Goal: Task Accomplishment & Management: Use online tool/utility

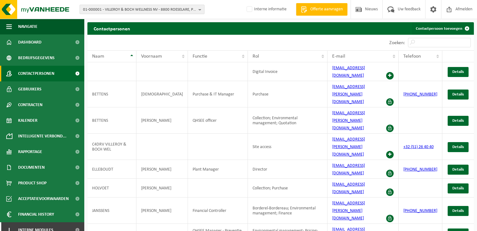
click at [135, 8] on span "01-000001 - VILLEROY & BOCH WELLNESS NV - 8800 ROESELARE, POPULIERSTRAAT 1" at bounding box center [139, 9] width 113 height 9
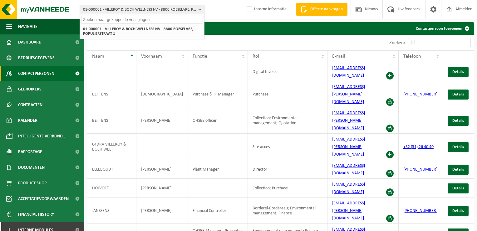
click at [132, 20] on input "text" at bounding box center [142, 20] width 122 height 8
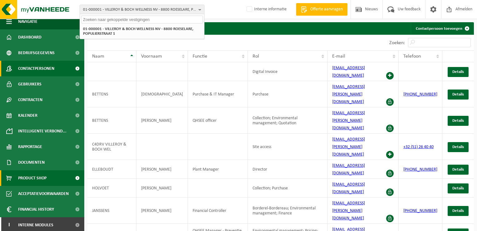
scroll to position [7, 0]
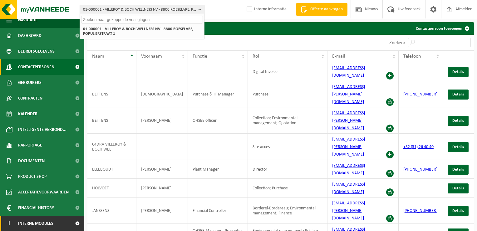
click at [54, 220] on link "I Interne modules" at bounding box center [42, 223] width 84 height 16
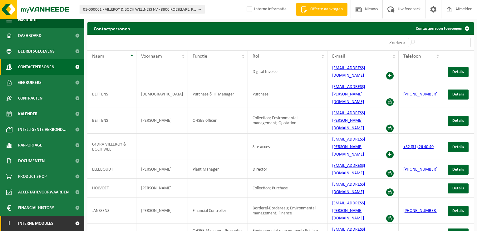
scroll to position [69, 0]
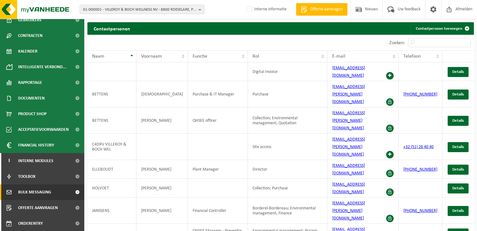
click at [38, 194] on span "Bulk Messaging" at bounding box center [34, 192] width 33 height 16
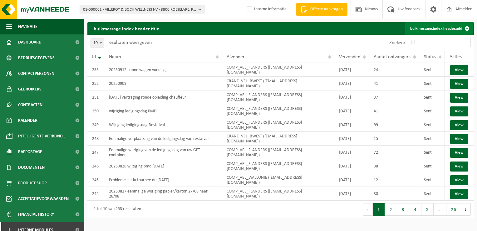
click at [420, 32] on link "bulkmessage.index.header.add" at bounding box center [440, 28] width 68 height 12
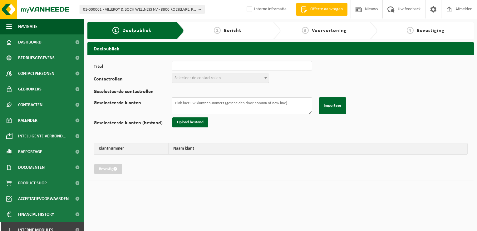
click at [187, 63] on input "Titel" at bounding box center [242, 65] width 141 height 9
type input "20250921 Wijziging p&k 11/09 naar 15/09"
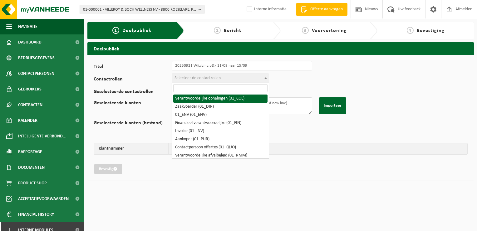
click at [195, 78] on span "Selecteer de contactrollen" at bounding box center [198, 78] width 46 height 5
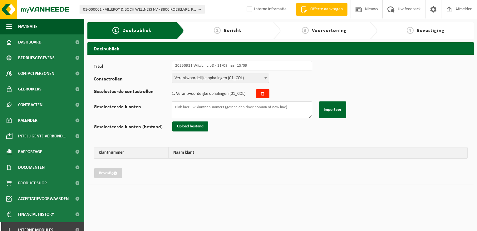
click at [204, 76] on span "Verantwoordelijke ophalingen (01_COL)" at bounding box center [220, 78] width 97 height 9
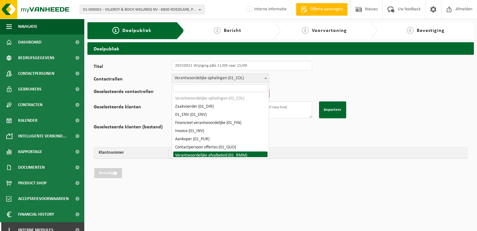
select select "01_RMM"
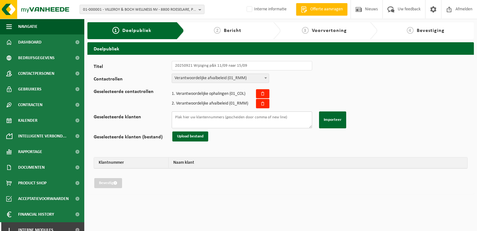
click at [223, 114] on textarea "Geselecteerde klanten" at bounding box center [242, 119] width 141 height 17
click at [289, 117] on textarea "Geselecteerde klanten" at bounding box center [242, 119] width 141 height 17
paste textarea "02-010083 10-773591 10-782709 02-014520 01-005651 02-008933 01-001314 10-748170…"
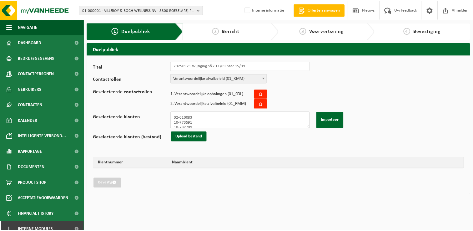
scroll to position [63, 0]
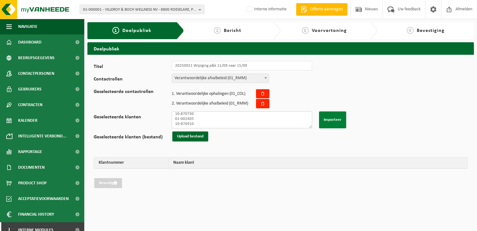
type textarea "02-010083 10-773591 10-782709 02-014520 01-005651 02-008933 01-001314 10-748170…"
click at [328, 120] on button "Importeer" at bounding box center [332, 119] width 27 height 17
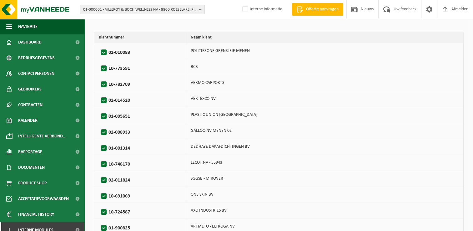
scroll to position [203, 0]
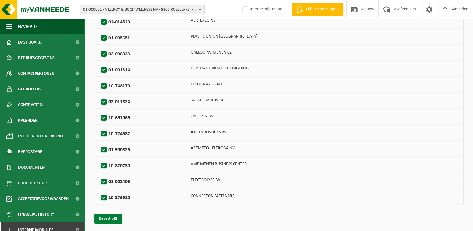
click at [120, 218] on button "Bevestig" at bounding box center [108, 218] width 28 height 10
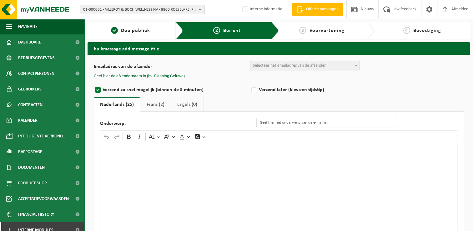
click at [271, 63] on span "Selecteer het emailadres van de afzender" at bounding box center [289, 65] width 73 height 5
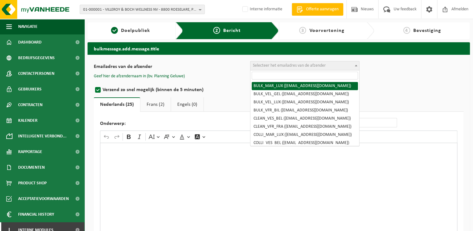
click at [277, 76] on input "search" at bounding box center [305, 76] width 106 height 8
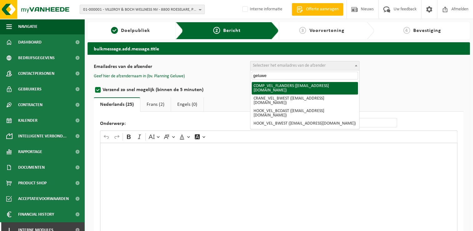
type input "geluwe"
select select "COMP_VEL_FLANDERS"
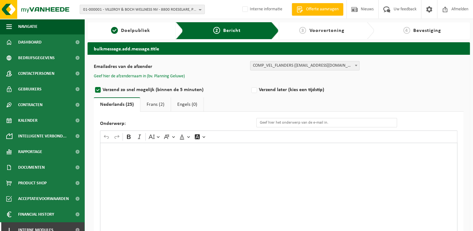
click at [168, 78] on button "Geef hier de afzendernaam in (bv. Planning Geluwe)" at bounding box center [139, 76] width 91 height 6
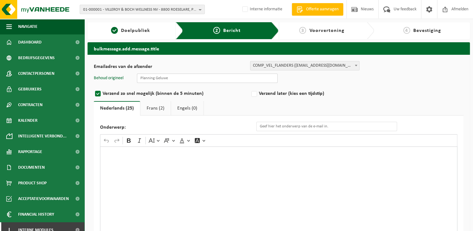
click at [176, 79] on input "text" at bounding box center [207, 77] width 141 height 9
type input "Planning Geluwe"
click at [276, 123] on input "Onderwerp:" at bounding box center [326, 126] width 141 height 9
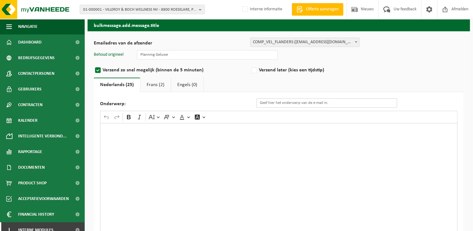
scroll to position [66, 0]
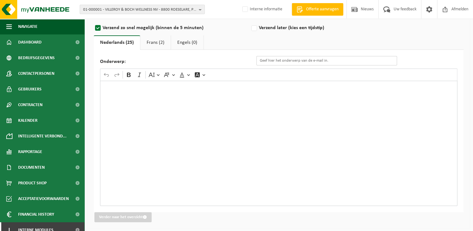
click at [282, 57] on input "Onderwerp:" at bounding box center [326, 60] width 141 height 9
paste input "Eenmalige wijziging van de ledigingsdag van uw ..."
click at [340, 62] on input "Eenmalige wijziging van de ledigingsdag van uw ..." at bounding box center [326, 60] width 141 height 9
type input "Eenmalige wijziging van de ledigingsdag van uw papier/karton container"
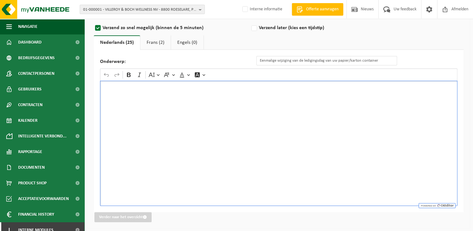
click at [165, 104] on div "Rich Text Editor. Editing area: main. Press Alt+0 for help." at bounding box center [278, 143] width 357 height 125
click at [199, 108] on div "Rich Text Editor. Editing area: main. Press Alt+0 for help." at bounding box center [278, 143] width 357 height 125
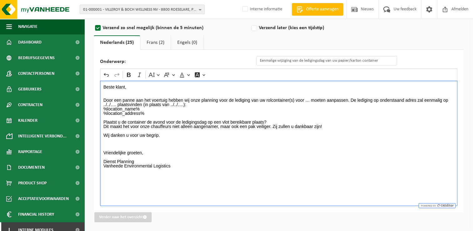
click at [307, 100] on p "Beste klant, Door een panne aan het voertuig hebben wij onze planning voor de l…" at bounding box center [278, 128] width 351 height 87
click at [307, 99] on p "Beste klant, Door een panne aan het voertuig hebben wij onze planning voor de l…" at bounding box center [278, 128] width 351 height 87
click at [305, 99] on p "Beste klant, Door een panne aan het voertuig hebben wij onze planning voor de l…" at bounding box center [278, 128] width 351 height 87
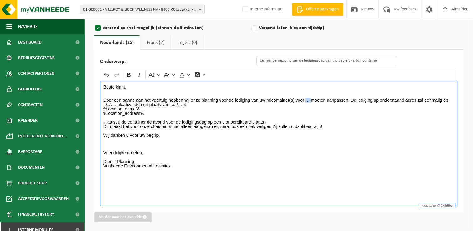
click at [305, 99] on p "Beste klant, Door een panne aan het voertuig hebben wij onze planning voor de l…" at bounding box center [278, 128] width 351 height 87
drag, startPoint x: 128, startPoint y: 103, endPoint x: 139, endPoint y: 103, distance: 10.3
click at [139, 103] on p "Beste klant, Door een panne aan het voertuig hebben wij onze planning voor de l…" at bounding box center [278, 128] width 351 height 87
drag, startPoint x: 129, startPoint y: 104, endPoint x: 139, endPoint y: 103, distance: 10.0
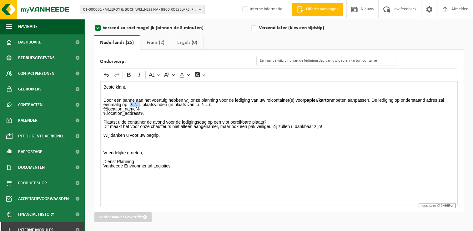
click at [139, 103] on p "Beste klant, Door een panne aan het voertuig hebben wij onze planning voor de l…" at bounding box center [278, 128] width 351 height 87
drag, startPoint x: 130, startPoint y: 104, endPoint x: 175, endPoint y: 102, distance: 44.7
click at [175, 102] on p "Beste klant, Door een panne aan het voertuig hebben wij onze planning voor de l…" at bounding box center [278, 128] width 351 height 87
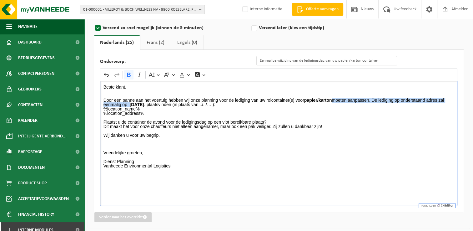
click at [140, 103] on strong "MAANDAG 15/09/2025" at bounding box center [137, 104] width 14 height 5
click at [135, 102] on strong "Maandag15/09/2025" at bounding box center [137, 104] width 14 height 5
click at [142, 105] on strong "maandag15/09/2025" at bounding box center [134, 104] width 14 height 5
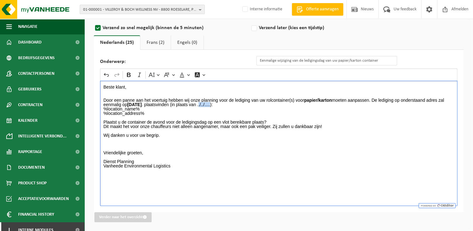
drag, startPoint x: 227, startPoint y: 103, endPoint x: 239, endPoint y: 103, distance: 11.6
click at [239, 103] on p "Beste klant, Door een panne aan het voertuig hebben wij onze planning voor de l…" at bounding box center [278, 128] width 351 height 87
click at [173, 104] on p "Beste klant, Door een panne aan het voertuig hebben wij onze planning voor de l…" at bounding box center [278, 128] width 351 height 87
click at [286, 104] on p "Beste klant, Door een panne aan het voertuig hebben wij onze planning voor de l…" at bounding box center [278, 128] width 351 height 87
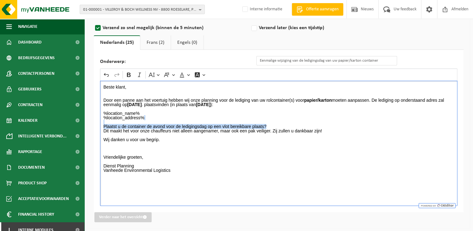
drag, startPoint x: 102, startPoint y: 122, endPoint x: 274, endPoint y: 126, distance: 171.6
click at [274, 126] on div "Beste klant, Door een panne aan het voertuig hebben wij onze planning voor de l…" at bounding box center [278, 143] width 357 height 125
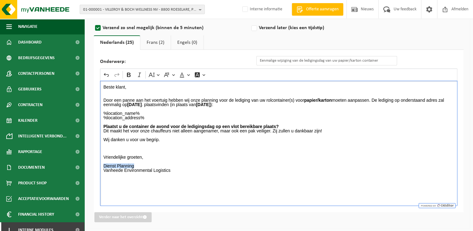
drag, startPoint x: 137, startPoint y: 163, endPoint x: 103, endPoint y: 166, distance: 33.5
click at [103, 166] on p "%location_name% %location_address% Plaatst u de container de avond voor de ledi…" at bounding box center [278, 142] width 351 height 70
drag, startPoint x: 155, startPoint y: 44, endPoint x: 213, endPoint y: 51, distance: 58.5
click at [155, 44] on link "Frans (2)" at bounding box center [155, 42] width 30 height 14
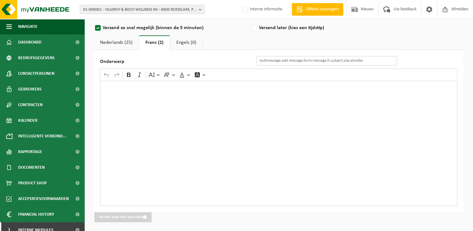
click at [314, 61] on input "Onderwerp" at bounding box center [326, 60] width 141 height 9
paste input "Changement exceptionnel du jour de vidange de vos ..."
click at [357, 60] on input "Changement exceptionnel du jour de vidange de vos ..." at bounding box center [326, 60] width 141 height 9
type input "Changement exceptionnel du jour de vidange de vos papier/carton"
click at [353, 78] on div "Undo Redo Bold Italic Font Size Font Family Font Color Font Background Color" at bounding box center [279, 75] width 354 height 12
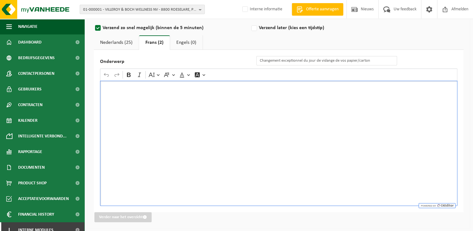
click at [351, 84] on div "Rich Text Editor. Editing area: main. Press Alt+0 for help." at bounding box center [278, 143] width 357 height 125
click at [306, 130] on div "Rich Text Editor. Editing area: main. Press Alt+0 for help." at bounding box center [278, 143] width 357 height 125
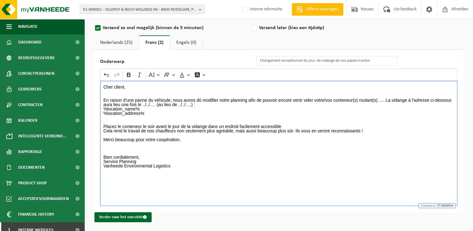
click at [381, 98] on p "Cher client, En raison d’une panne du véhicule, nous avons dû modifier notre pl…" at bounding box center [278, 128] width 351 height 87
click at [381, 99] on p "Cher client, En raison d’une panne du véhicule, nous avons dû modifier notre pl…" at bounding box center [278, 128] width 351 height 87
click at [378, 99] on p "Cher client, En raison d’une panne du véhicule, nous avons dû modifier notre pl…" at bounding box center [278, 128] width 351 height 87
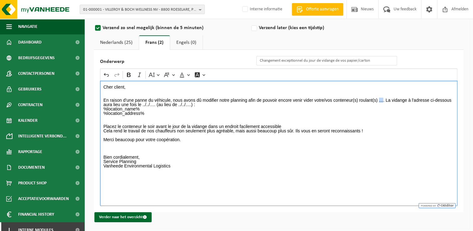
click at [378, 99] on p "Cher client, En raison d’une panne du véhicule, nous avons dû modifier notre pl…" at bounding box center [278, 128] width 351 height 87
drag, startPoint x: 413, startPoint y: 100, endPoint x: 379, endPoint y: 100, distance: 33.7
click at [379, 100] on p "Cher client, En raison d’une panne du véhicule, nous avons dû modifier notre pl…" at bounding box center [278, 128] width 351 height 87
drag, startPoint x: 164, startPoint y: 104, endPoint x: 176, endPoint y: 103, distance: 12.2
click at [176, 103] on p "Cher client, En raison d’une panne du véhicule, nous avons dû modifier notre pl…" at bounding box center [278, 128] width 351 height 87
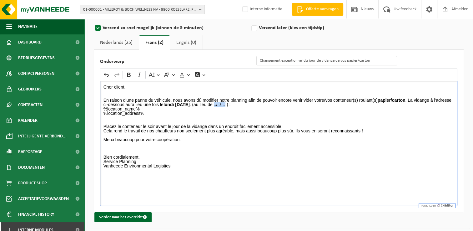
drag, startPoint x: 222, startPoint y: 105, endPoint x: 233, endPoint y: 105, distance: 10.3
click at [233, 105] on p "Cher client, En raison d’une panne du véhicule, nous avons dû modifier notre pl…" at bounding box center [278, 128] width 351 height 87
click at [284, 105] on p "Cher client, En raison d’une panne du véhicule, nous avons dû modifier notre pl…" at bounding box center [278, 128] width 351 height 87
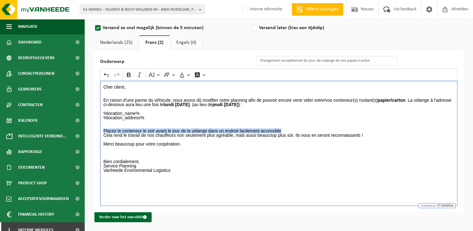
drag, startPoint x: 102, startPoint y: 129, endPoint x: 286, endPoint y: 131, distance: 184.4
click at [286, 131] on div "Cher client, En raison d’une panne du véhicule, nous avons dû modifier notre pl…" at bounding box center [278, 143] width 357 height 125
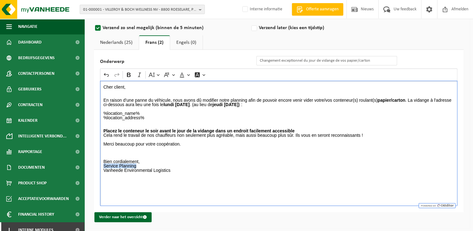
drag, startPoint x: 103, startPoint y: 163, endPoint x: 137, endPoint y: 164, distance: 34.1
click at [137, 164] on p "%location_name% %location_address% Placez le conteneur le soir avant le jour de…" at bounding box center [278, 142] width 351 height 70
click at [140, 144] on p "%location_name% %location_address% Placez le conteneur le soir avant le jour de…" at bounding box center [278, 142] width 351 height 70
click at [198, 116] on p "%location_name% %location_address% Placez le conteneur le soir avant le jour de…" at bounding box center [278, 142] width 351 height 70
click at [127, 46] on link "Nederlands (25)" at bounding box center [116, 42] width 45 height 14
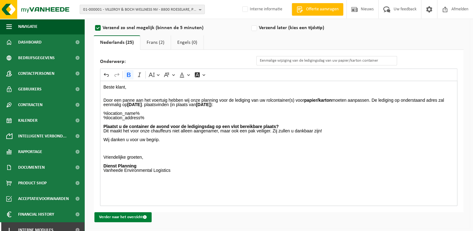
click at [131, 217] on button "Verder naar het overzicht" at bounding box center [122, 217] width 57 height 10
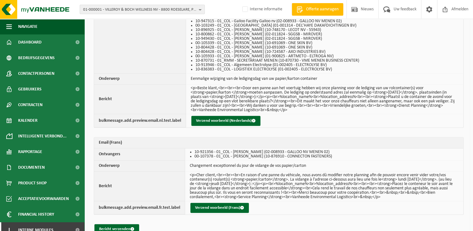
scroll to position [250, 0]
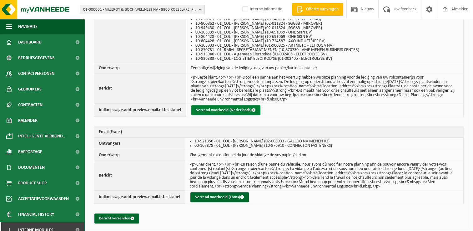
click at [230, 106] on button "Verzend voorbeeld (Nederlands)" at bounding box center [225, 110] width 69 height 10
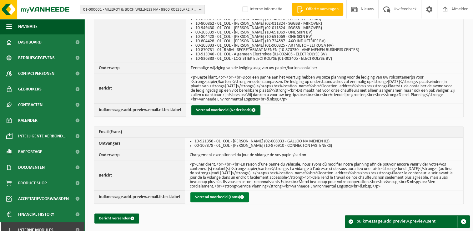
click at [232, 195] on button "Verzend voorbeeld (Frans)" at bounding box center [219, 197] width 58 height 10
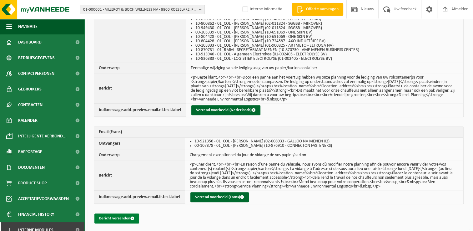
click at [110, 216] on button "Bericht verzenden" at bounding box center [116, 218] width 45 height 10
